Goal: Task Accomplishment & Management: Manage account settings

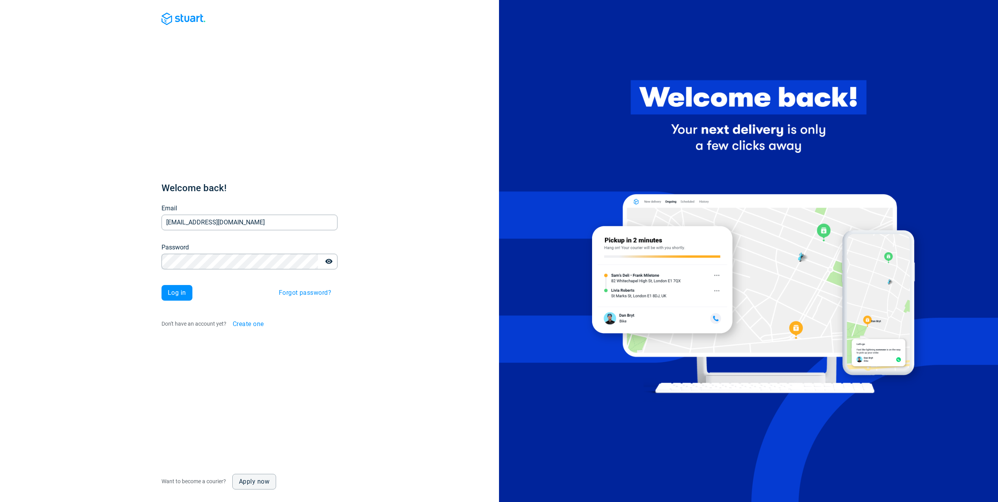
click at [162, 285] on button "Log in" at bounding box center [177, 293] width 31 height 16
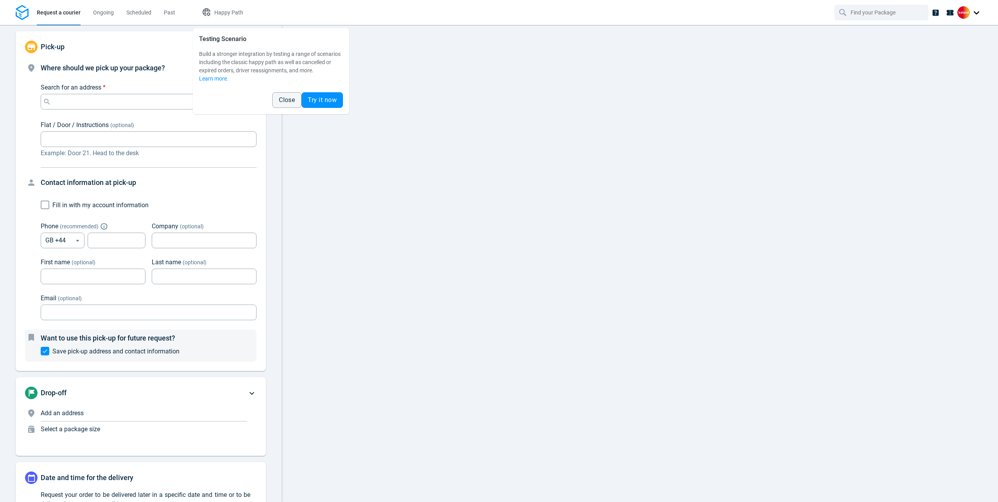
type input "12:00:00-14:00:00-189"
click at [277, 102] on button "Close" at bounding box center [286, 100] width 29 height 16
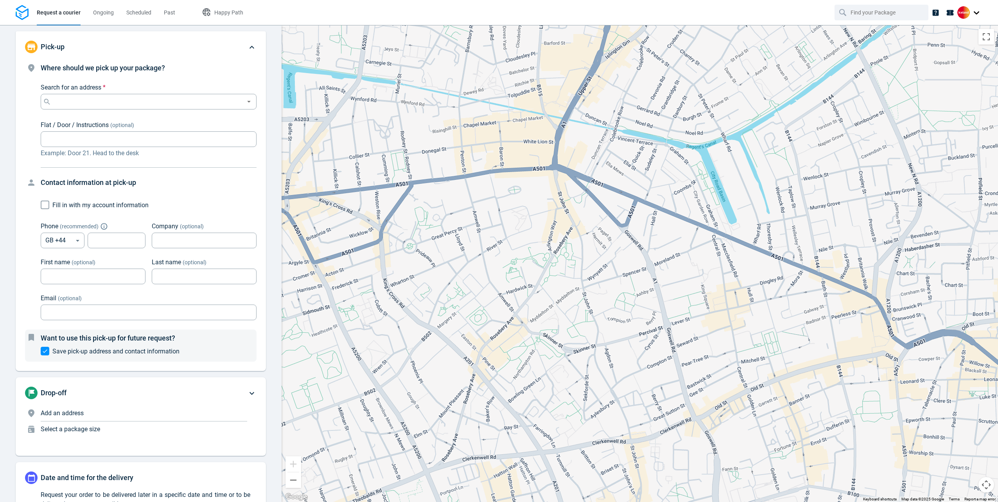
click at [972, 10] on div at bounding box center [970, 12] width 25 height 13
click at [945, 47] on span "Settings" at bounding box center [935, 48] width 20 height 8
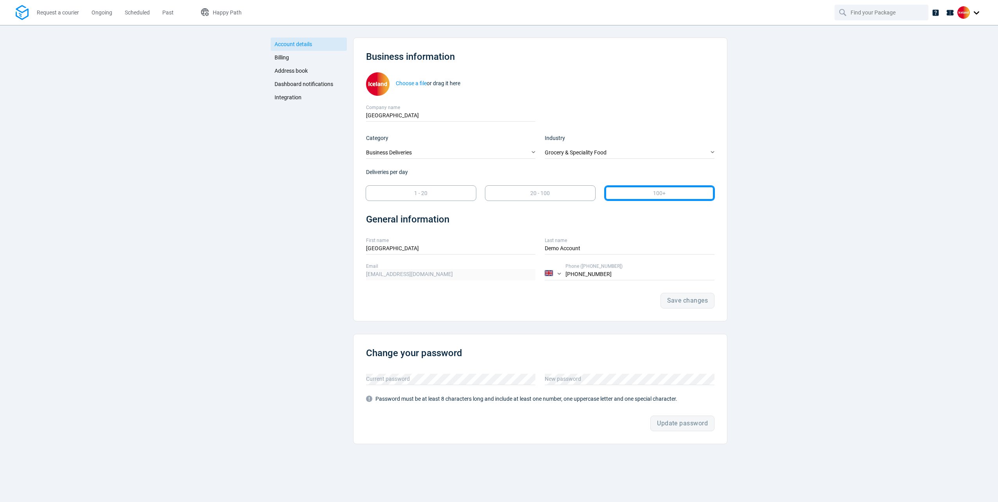
click at [309, 84] on span "Dashboard notifications" at bounding box center [304, 84] width 59 height 6
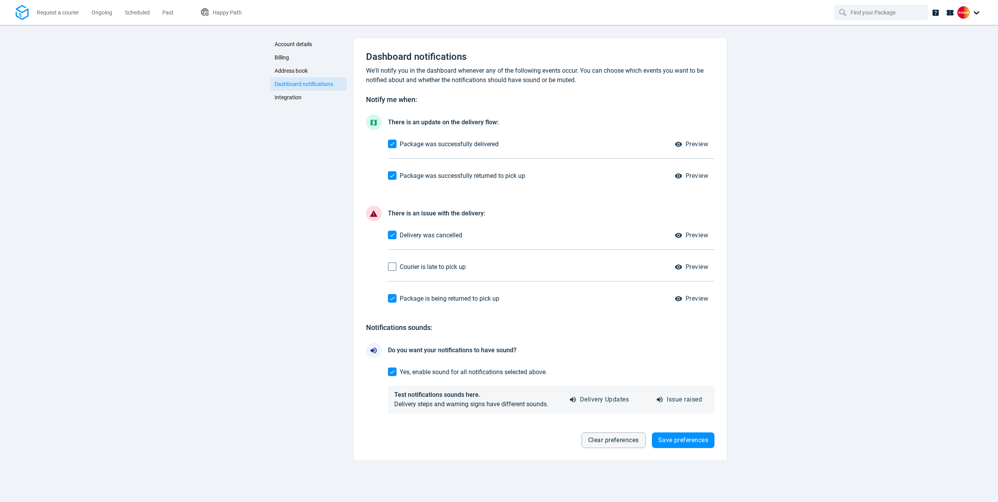
click at [285, 93] on link "Integration" at bounding box center [309, 97] width 76 height 13
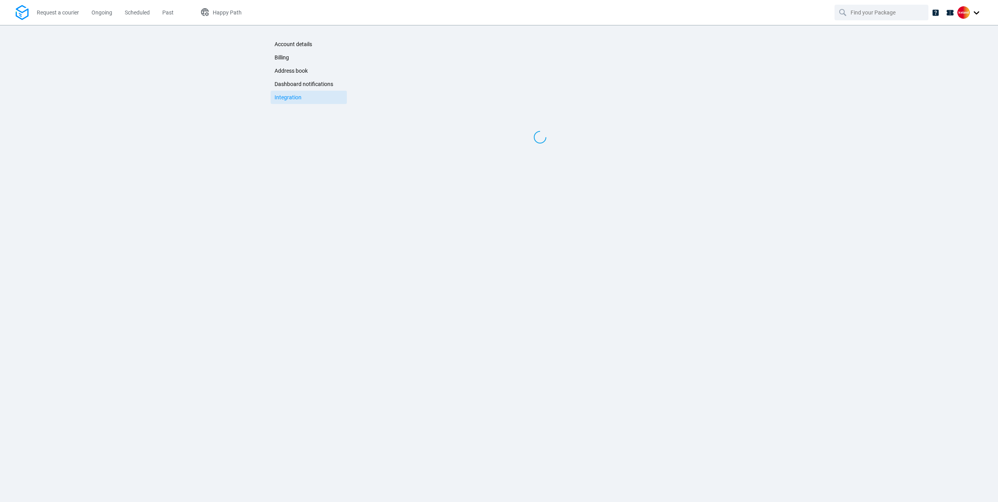
click at [314, 96] on link "Integration" at bounding box center [309, 97] width 76 height 13
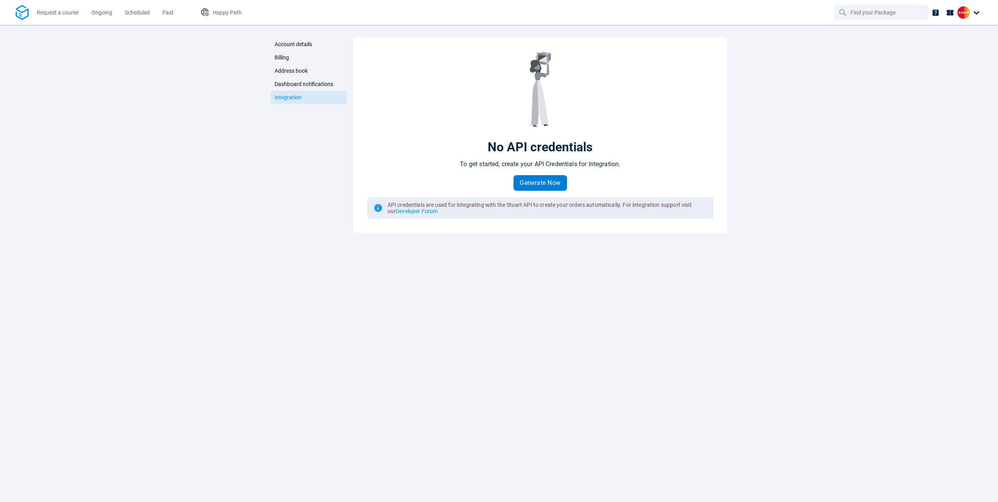
click at [535, 180] on span "Generate Now" at bounding box center [540, 183] width 41 height 6
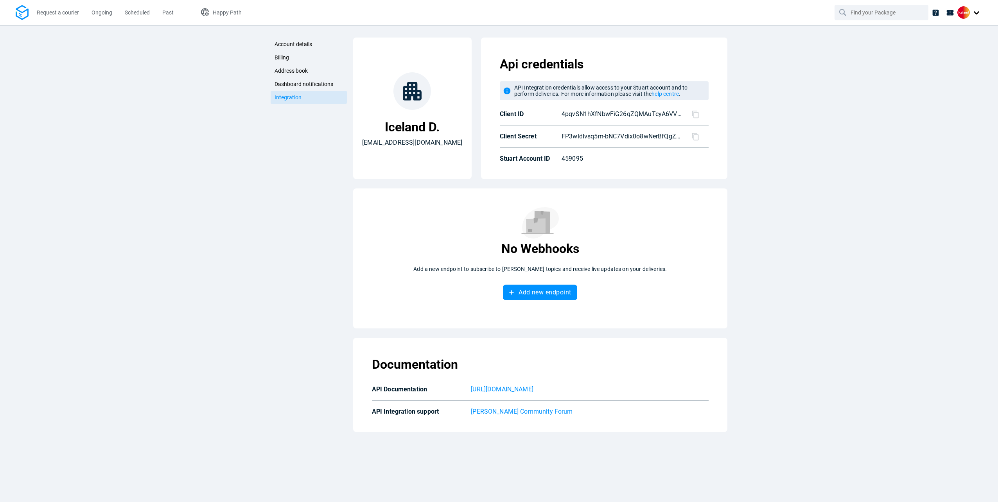
drag, startPoint x: 821, startPoint y: 170, endPoint x: 843, endPoint y: 29, distance: 142.5
click at [821, 170] on div "Account details Billing Address book Dashboard notifications Integration Accoun…" at bounding box center [499, 263] width 998 height 477
